Goal: Task Accomplishment & Management: Manage account settings

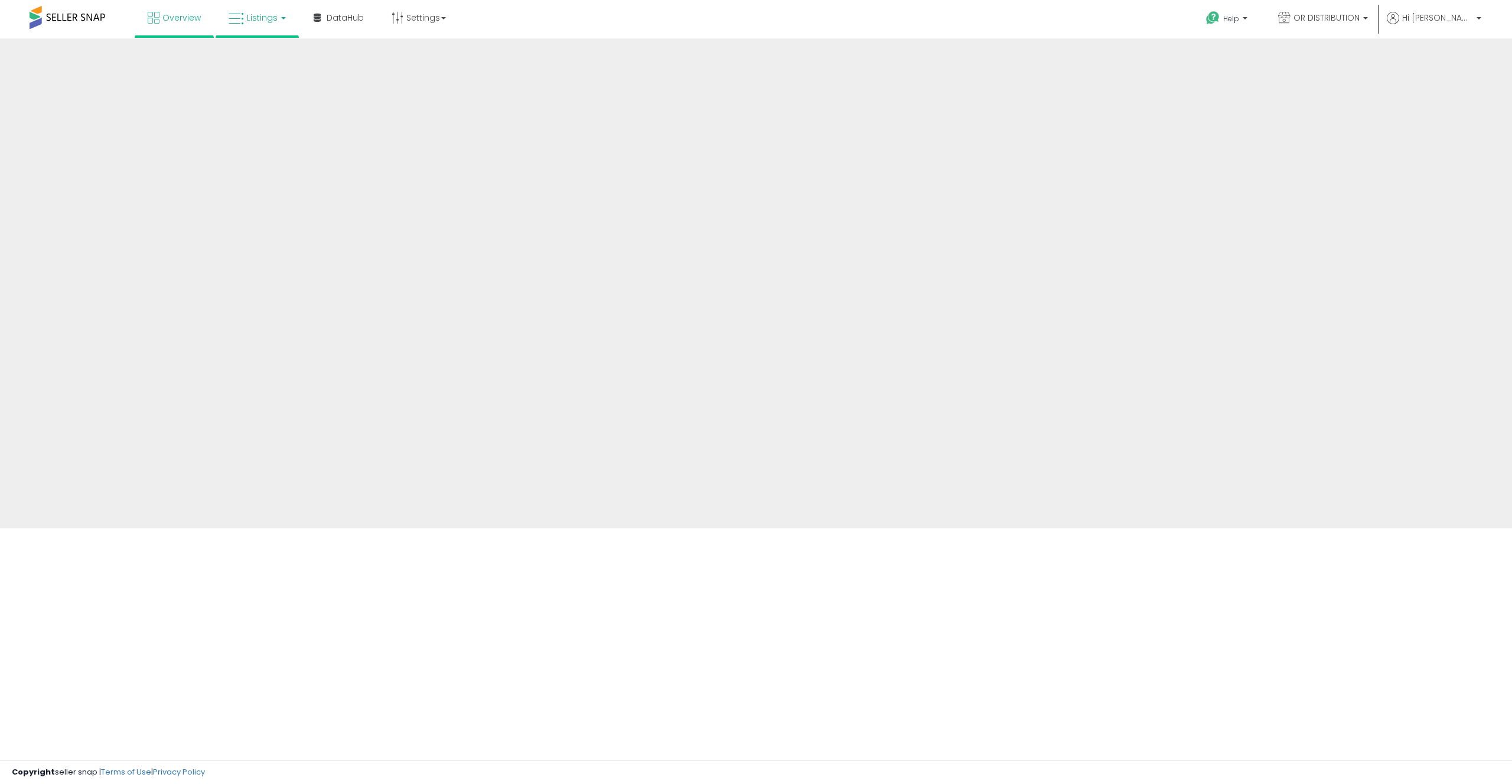
click at [264, 28] on link "Listings" at bounding box center [257, 18] width 75 height 36
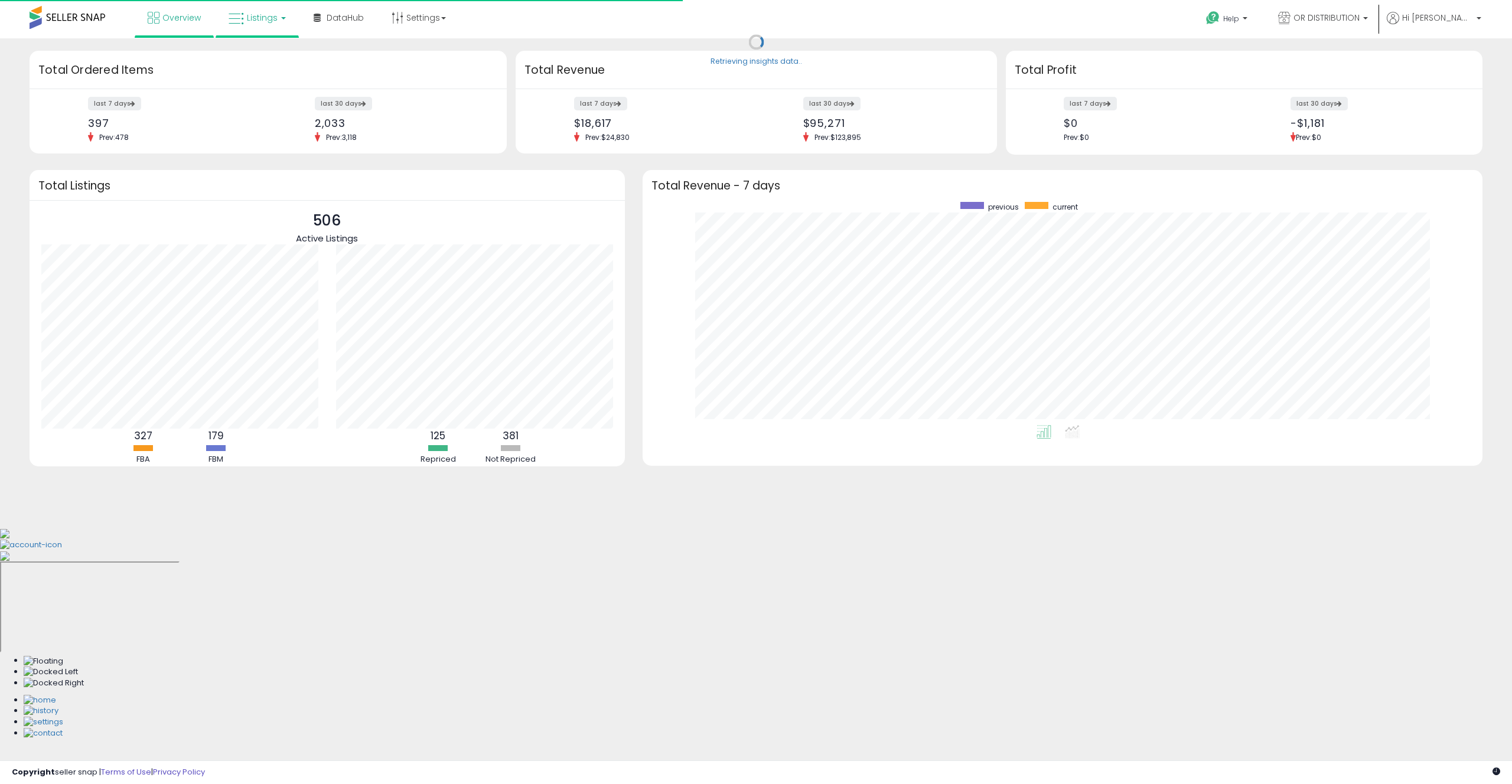
scroll to position [223, 816]
click at [262, 31] on link "Listings" at bounding box center [257, 18] width 75 height 36
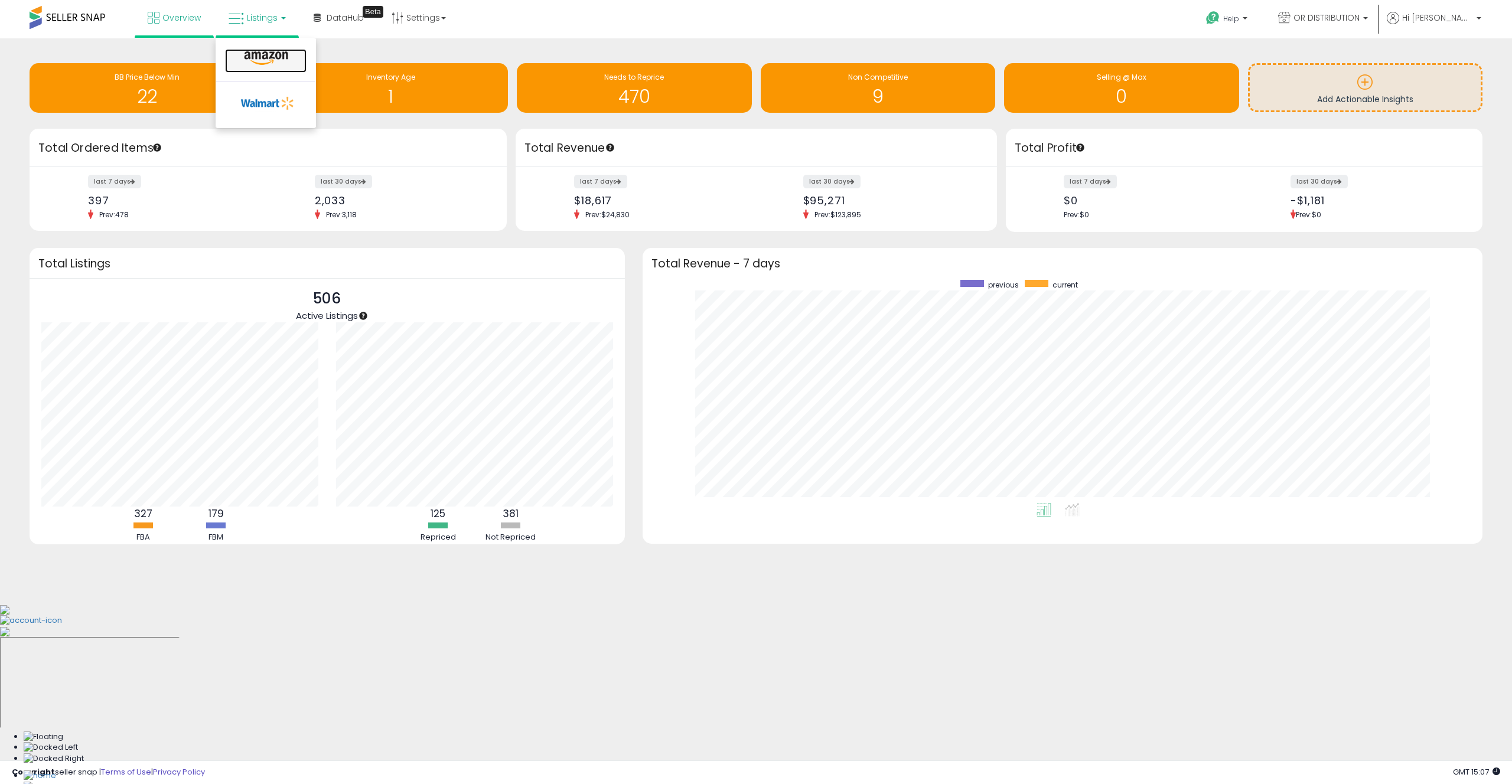
click at [265, 57] on icon at bounding box center [266, 58] width 52 height 15
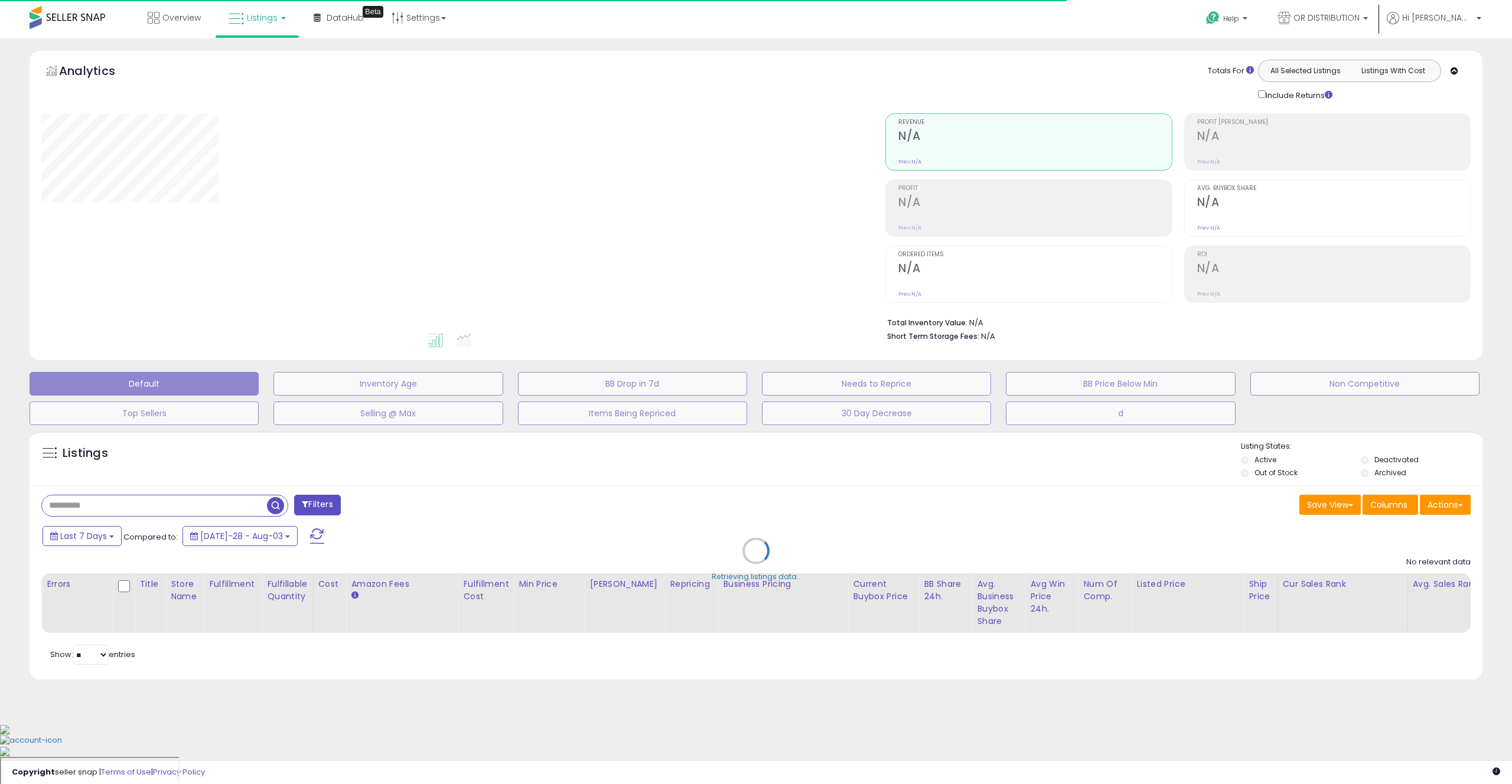
click at [213, 472] on div "Retrieving listings data.." at bounding box center [756, 560] width 1471 height 269
click at [206, 488] on div "Retrieving listings data.." at bounding box center [756, 560] width 1471 height 269
click at [205, 501] on div "Retrieving listings data.." at bounding box center [756, 560] width 1471 height 269
click at [199, 509] on div "Retrieving listings data.." at bounding box center [756, 560] width 1471 height 269
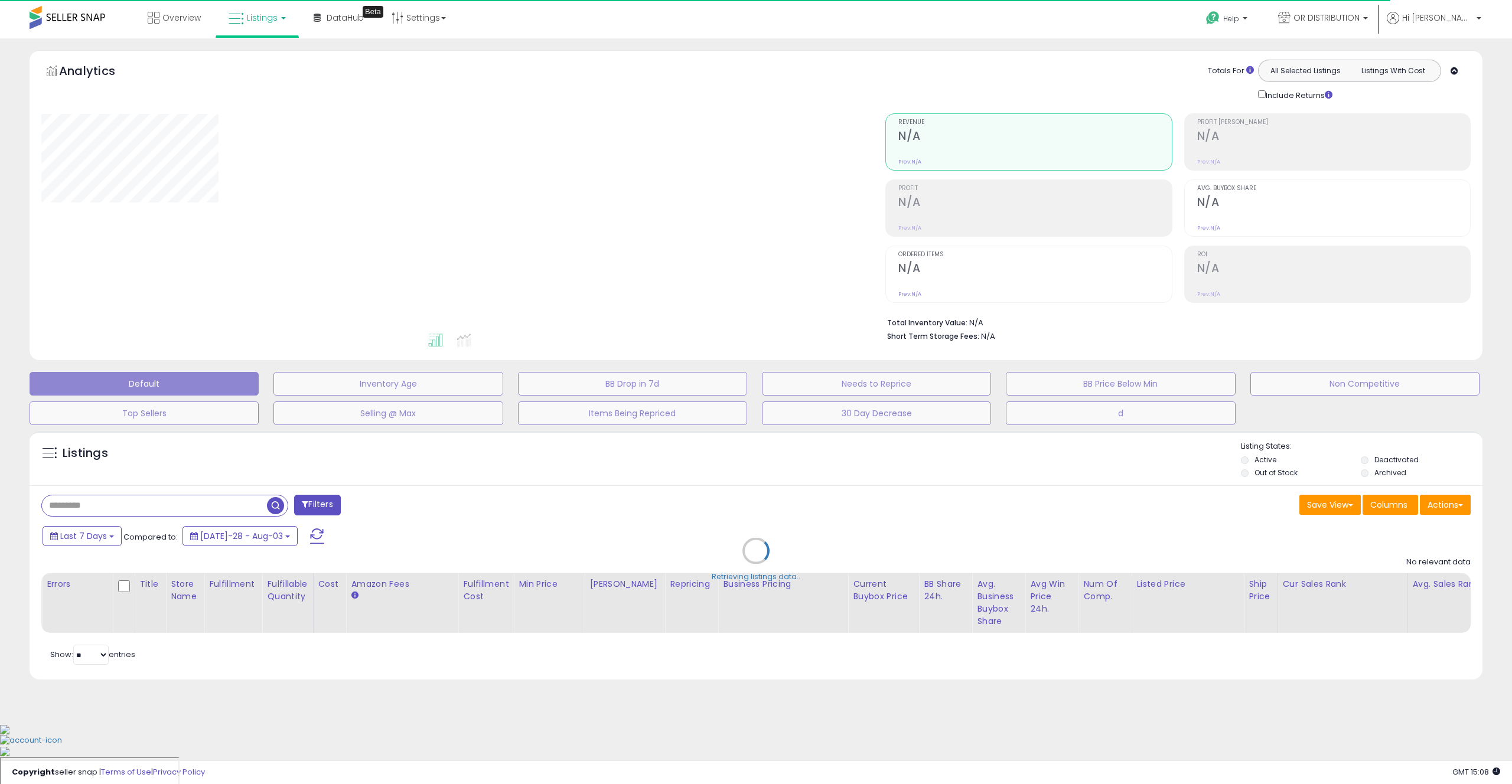
click at [199, 509] on div "Retrieving listings data.." at bounding box center [756, 560] width 1471 height 269
click at [203, 507] on div "Retrieving listings data.." at bounding box center [756, 560] width 1471 height 269
click at [205, 507] on div "Retrieving listings data.." at bounding box center [756, 560] width 1471 height 269
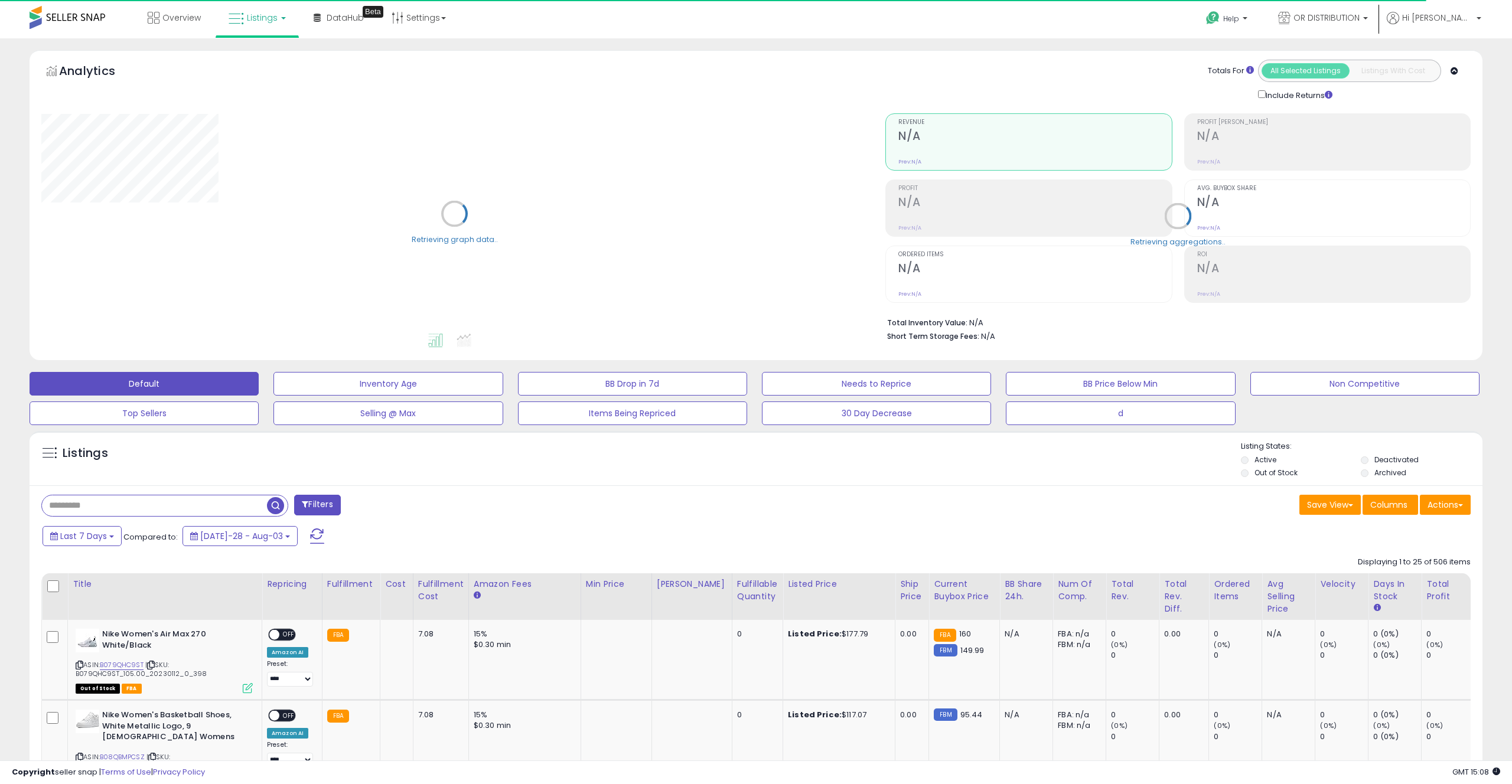
click at [213, 507] on input "text" at bounding box center [205, 506] width 328 height 21
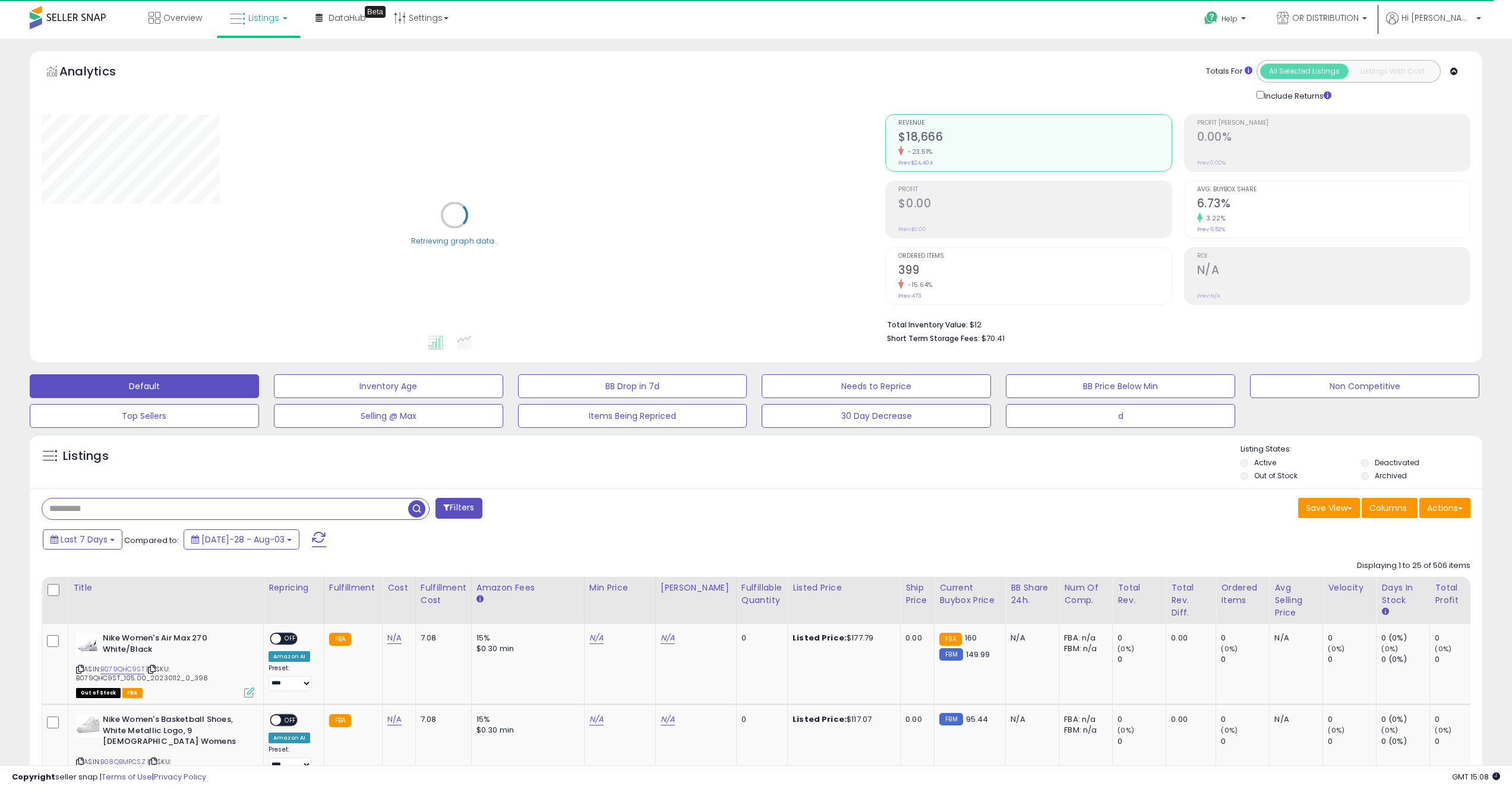
paste input "**********"
type input "**********"
click at [426, 510] on button "button" at bounding box center [418, 507] width 22 height 18
click at [0, 0] on div "Retrieving listings data.." at bounding box center [0, 0] width 0 height 0
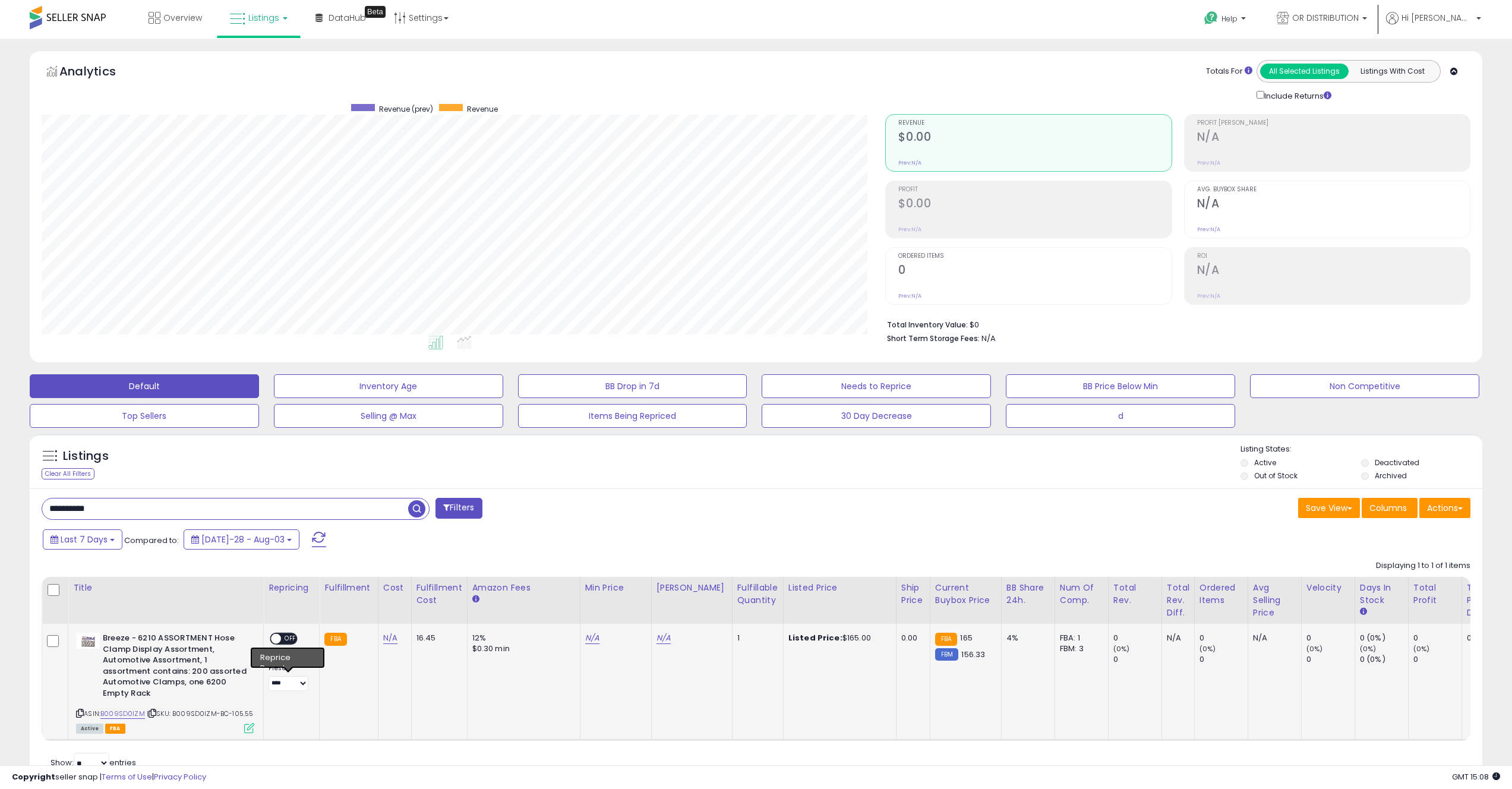
scroll to position [244, 844]
click at [586, 642] on link "N/A" at bounding box center [592, 638] width 14 height 12
click at [586, 640] on link "N/A" at bounding box center [592, 638] width 14 height 12
click at [575, 610] on input "number" at bounding box center [560, 609] width 105 height 20
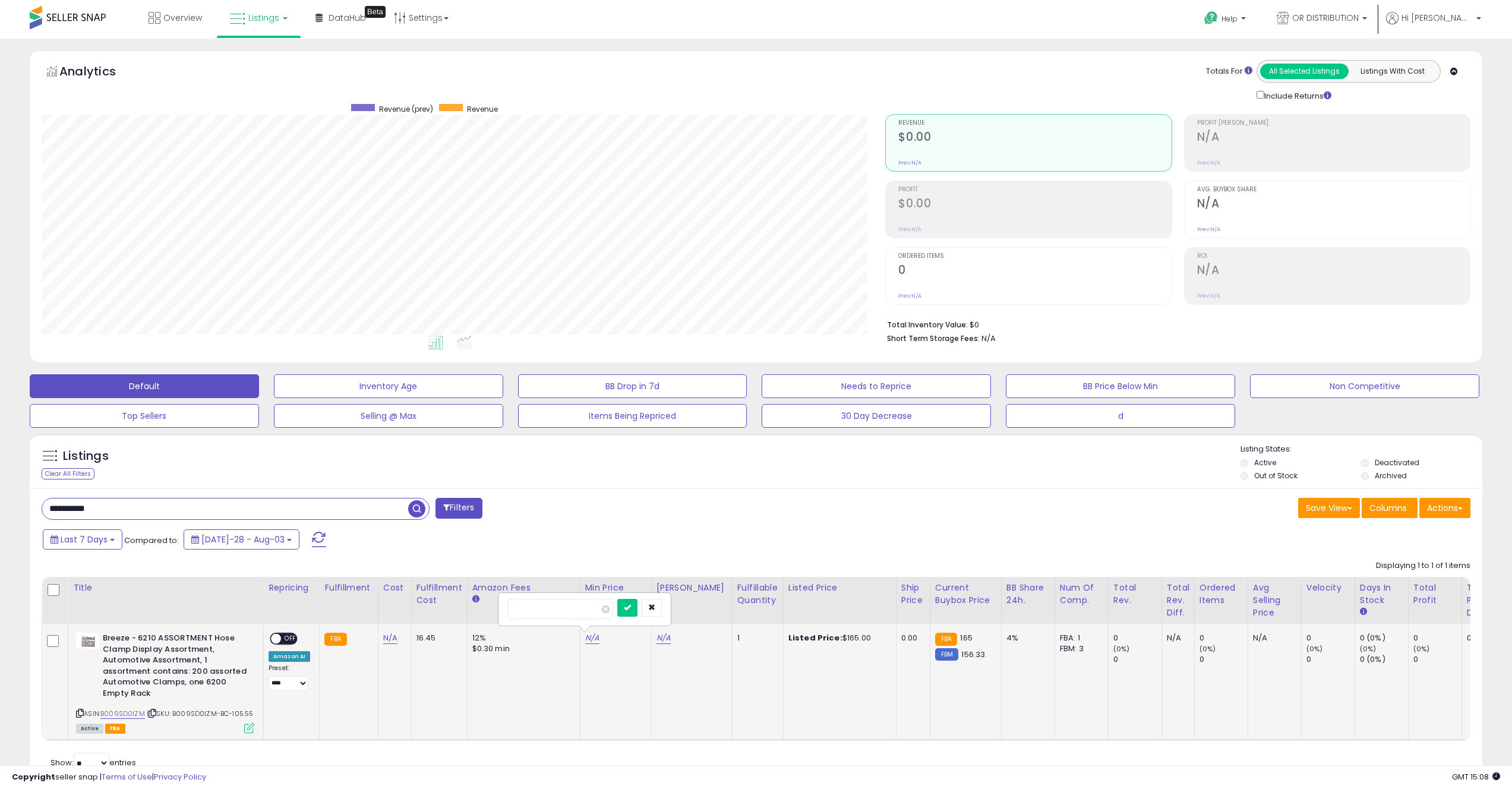
click at [575, 610] on input "number" at bounding box center [560, 609] width 105 height 20
type input "***"
click at [626, 603] on button "submit" at bounding box center [627, 608] width 20 height 18
click at [664, 637] on link "N/A" at bounding box center [663, 638] width 14 height 12
click at [654, 614] on input "number" at bounding box center [631, 609] width 105 height 20
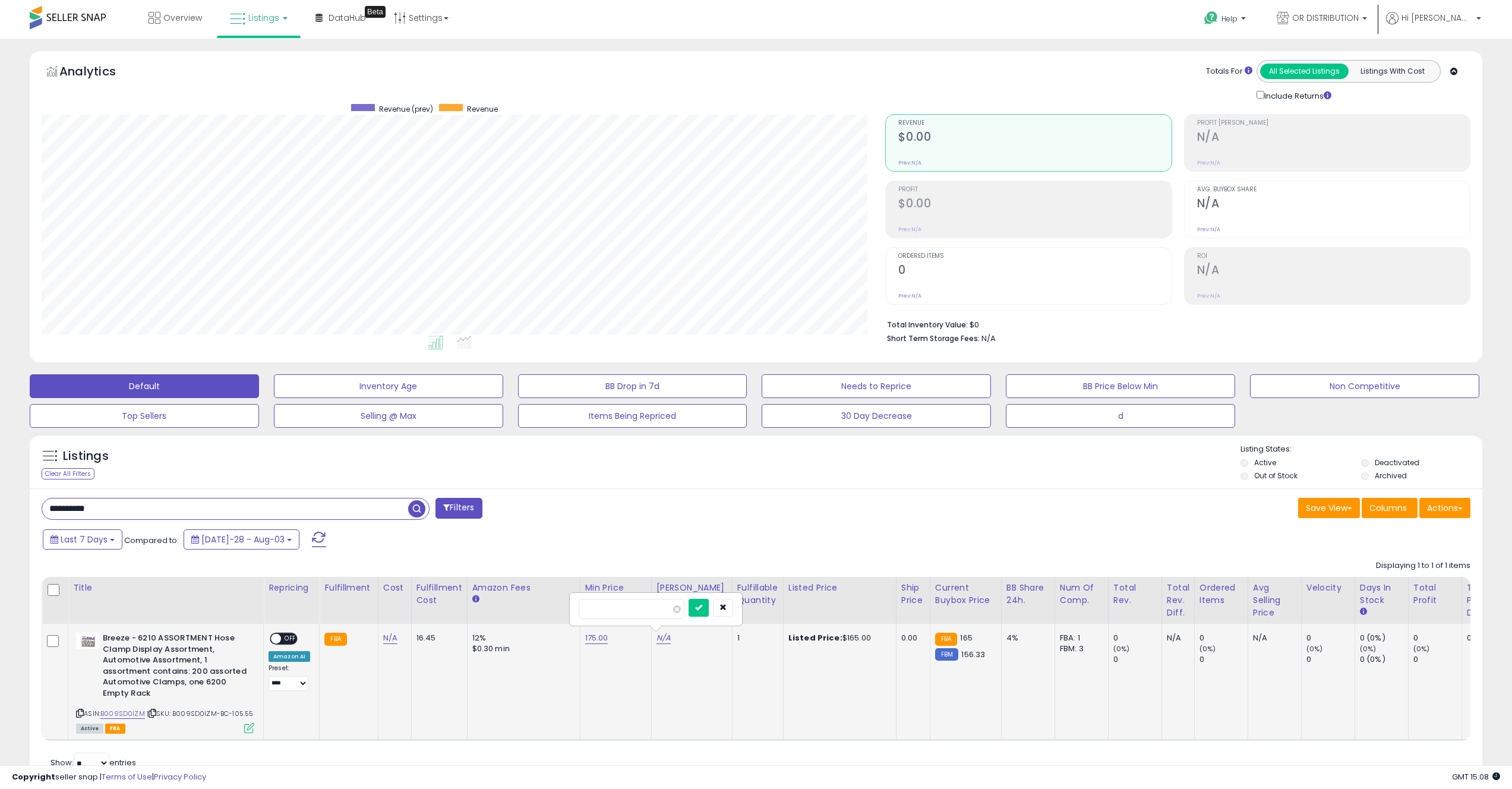
click at [654, 614] on input "number" at bounding box center [631, 609] width 105 height 20
type input "***"
click at [702, 607] on icon "submit" at bounding box center [699, 608] width 7 height 7
click at [285, 644] on div "ON OFF" at bounding box center [283, 639] width 28 height 12
click at [283, 642] on span "OFF" at bounding box center [290, 639] width 19 height 10
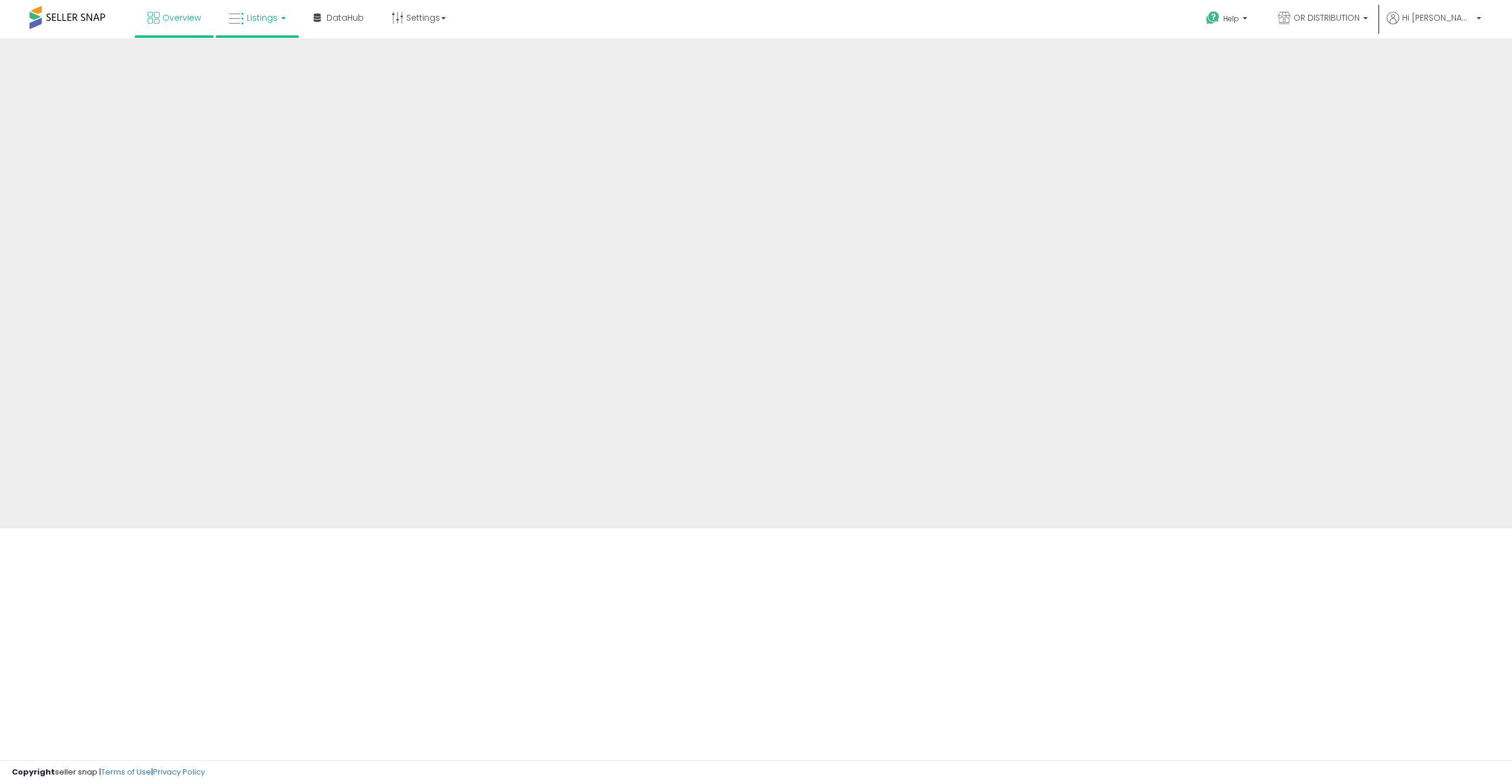
click at [245, 21] on link "Listings" at bounding box center [257, 18] width 75 height 36
click at [271, 21] on span "Listings" at bounding box center [262, 17] width 31 height 12
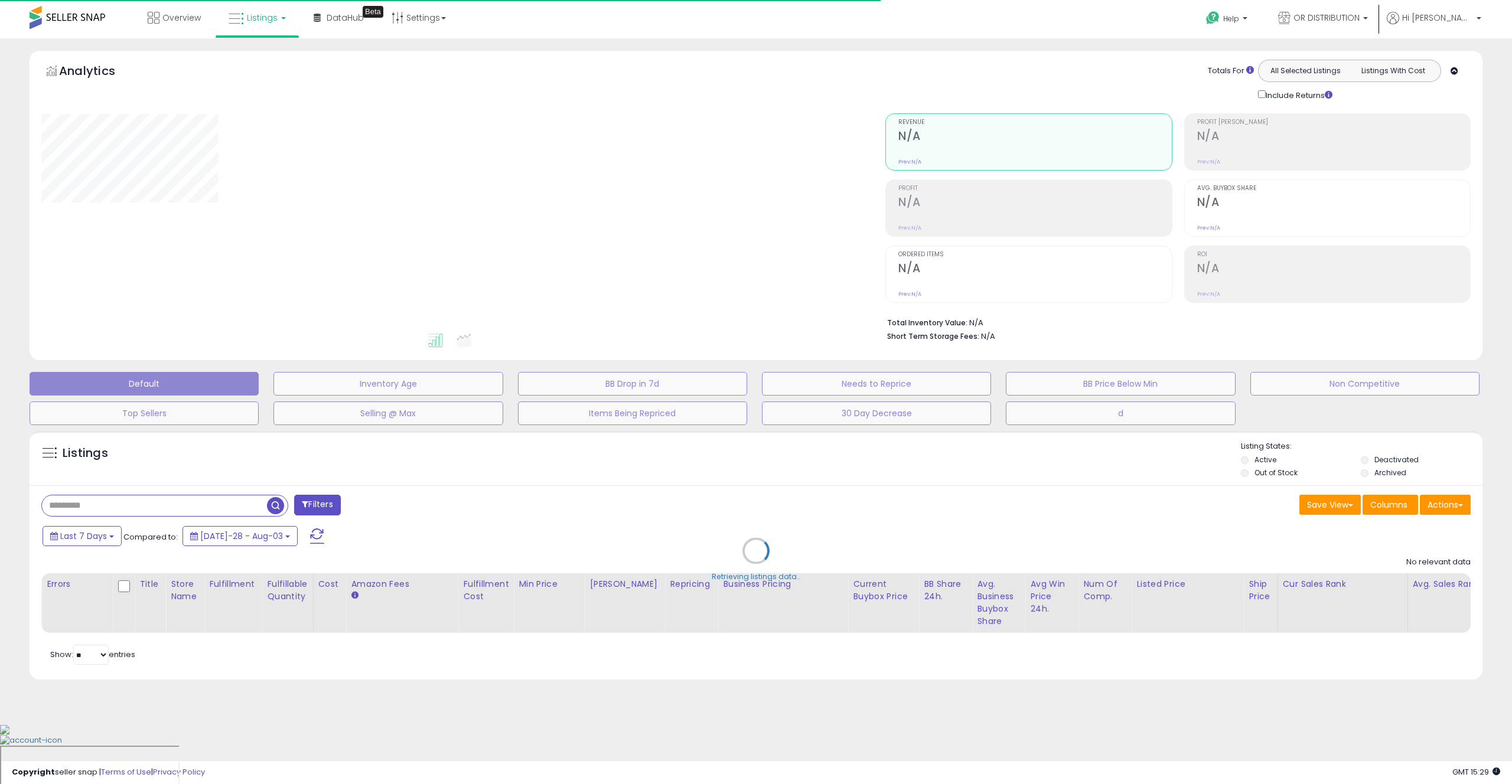
click at [193, 509] on div "Retrieving listings data.." at bounding box center [756, 560] width 1471 height 269
click at [193, 508] on div "Retrieving listings data.." at bounding box center [756, 560] width 1471 height 269
click at [202, 504] on div "Retrieving listings data.." at bounding box center [756, 560] width 1471 height 269
click at [213, 505] on div "Retrieving listings data.." at bounding box center [756, 560] width 1471 height 269
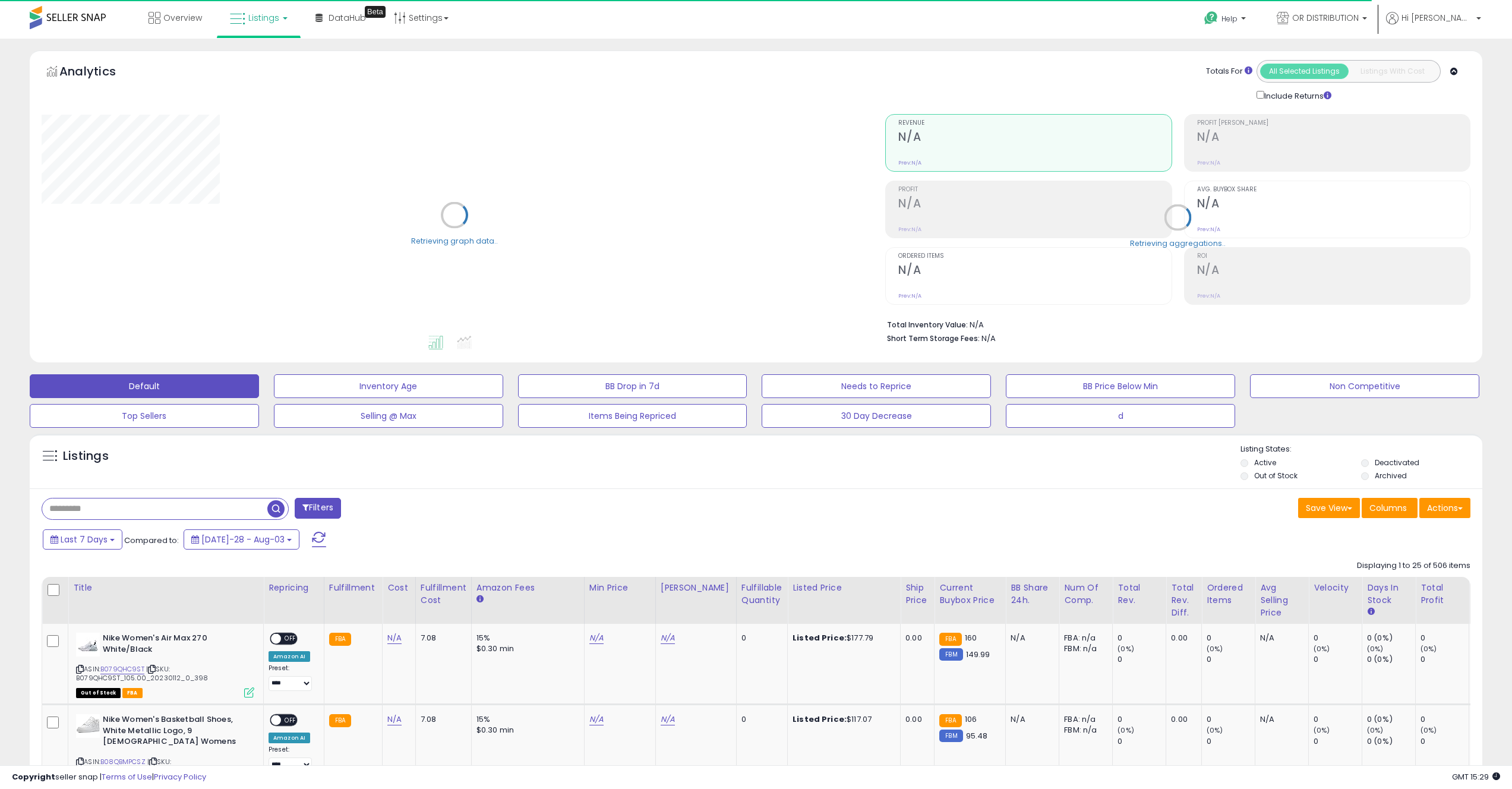
click at [216, 509] on input "text" at bounding box center [154, 509] width 225 height 21
paste input "**********"
type input "**********"
click at [423, 508] on span "button" at bounding box center [417, 509] width 17 height 17
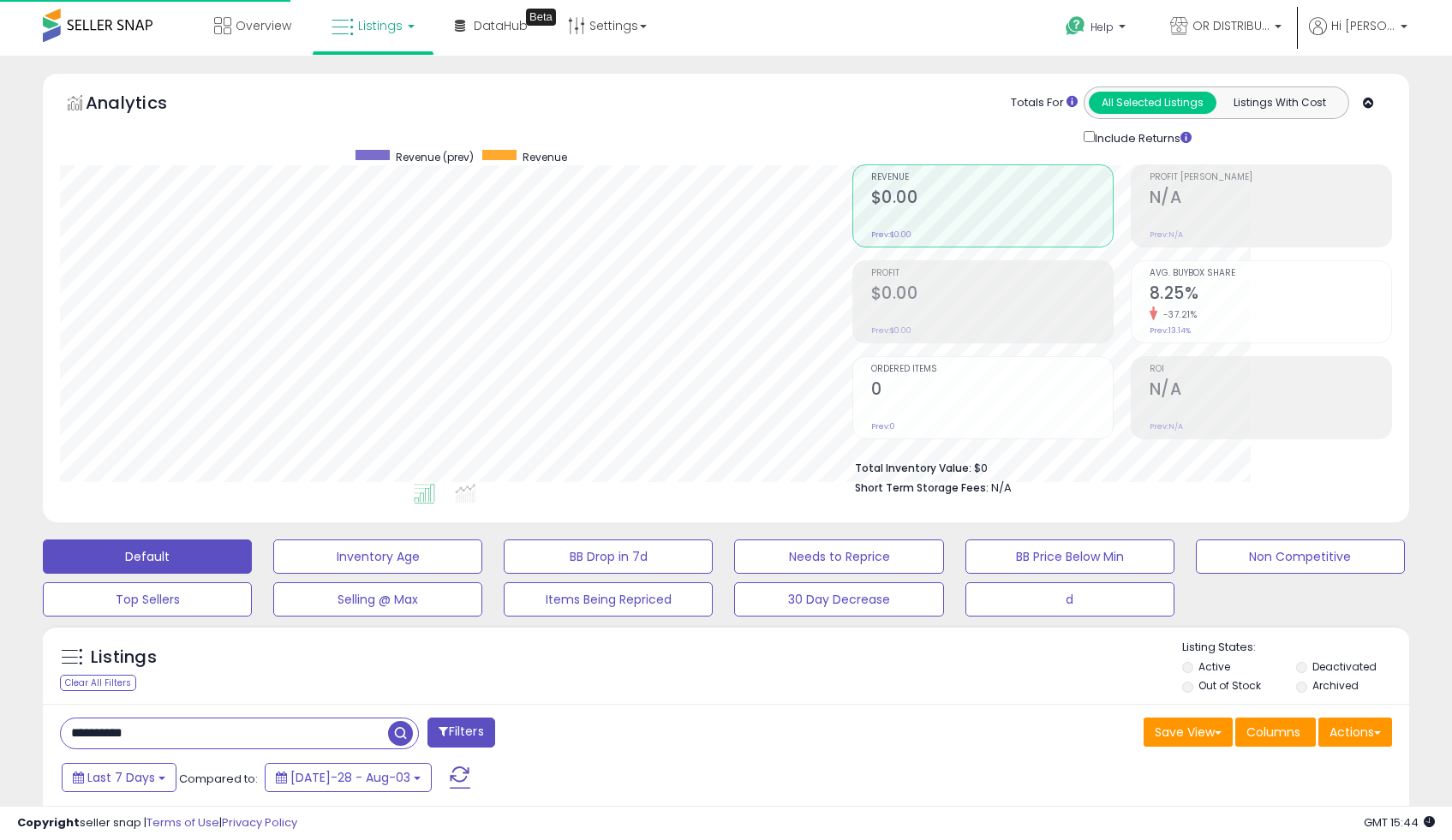
scroll to position [351, 791]
